Goal: Find specific page/section: Find specific page/section

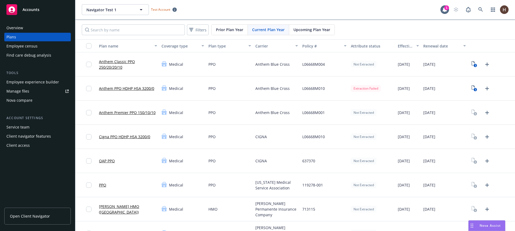
click at [411, 20] on div at bounding box center [295, 20] width 440 height 1
click at [407, 13] on div "Navigator Test 1 Navigator Test 1 Test Account" at bounding box center [261, 9] width 359 height 11
click at [410, 14] on div "Navigator Test 1 Navigator Test 1 Test Account" at bounding box center [261, 9] width 359 height 11
